Goal: Information Seeking & Learning: Learn about a topic

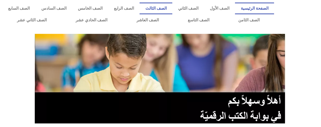
click at [170, 7] on link "الصف الثالث" at bounding box center [156, 9] width 33 height 12
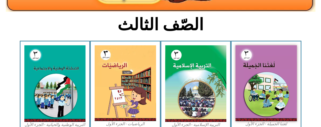
scroll to position [117, 0]
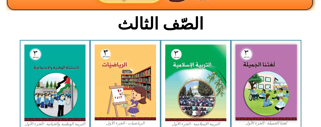
click at [130, 68] on img at bounding box center [125, 82] width 61 height 76
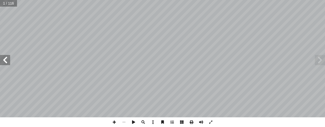
click at [4, 59] on span at bounding box center [5, 60] width 10 height 10
click at [5, 59] on span at bounding box center [5, 60] width 10 height 10
click at [5, 60] on span at bounding box center [5, 60] width 10 height 10
click at [5, 61] on span at bounding box center [5, 60] width 10 height 10
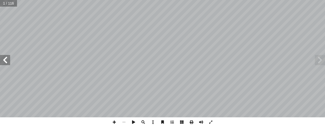
click at [5, 61] on span at bounding box center [5, 60] width 10 height 10
click at [7, 61] on span at bounding box center [5, 60] width 10 height 10
click at [7, 60] on span at bounding box center [5, 60] width 10 height 10
click at [4, 57] on span at bounding box center [5, 60] width 10 height 10
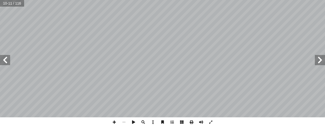
click at [6, 59] on span at bounding box center [5, 60] width 10 height 10
click at [4, 60] on span at bounding box center [5, 60] width 10 height 10
click at [3, 59] on span at bounding box center [5, 60] width 10 height 10
click at [2, 60] on span at bounding box center [5, 60] width 10 height 10
click at [7, 60] on span at bounding box center [5, 60] width 10 height 10
